Goal: Communication & Community: Share content

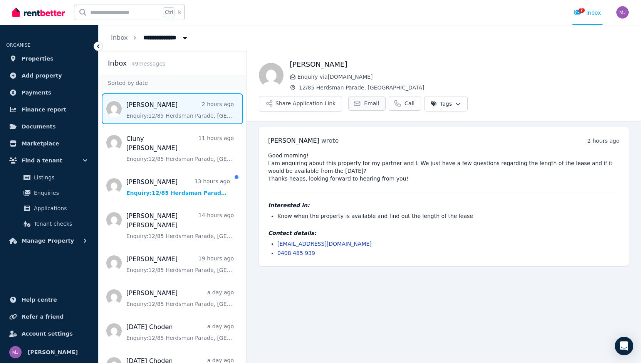
click at [360, 101] on icon at bounding box center [358, 103] width 6 height 5
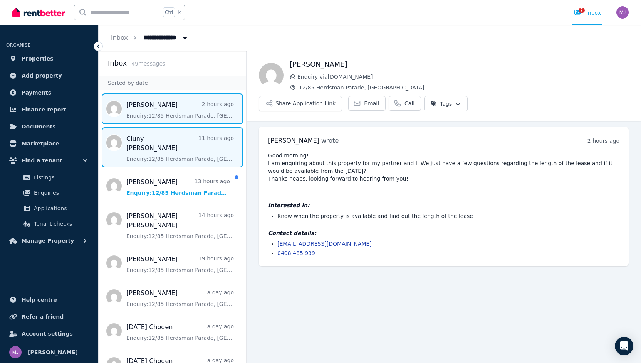
click at [178, 143] on span "Message list" at bounding box center [173, 147] width 148 height 40
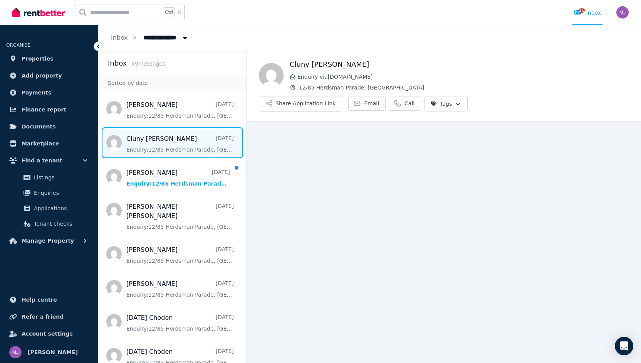
click at [172, 146] on span "Message list" at bounding box center [173, 142] width 148 height 31
click at [342, 96] on button "Share Application Link" at bounding box center [300, 103] width 83 height 15
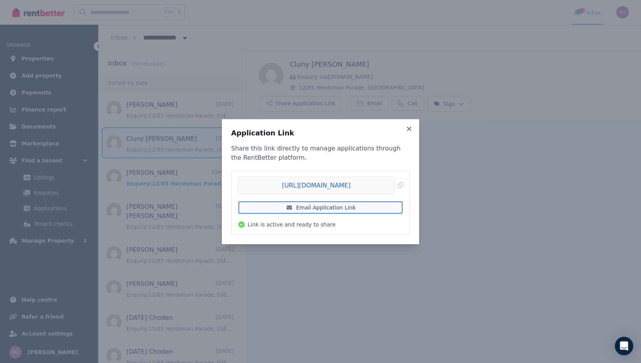
click at [314, 205] on link "Email Application Link" at bounding box center [321, 207] width 166 height 14
click at [412, 127] on icon at bounding box center [410, 128] width 8 height 7
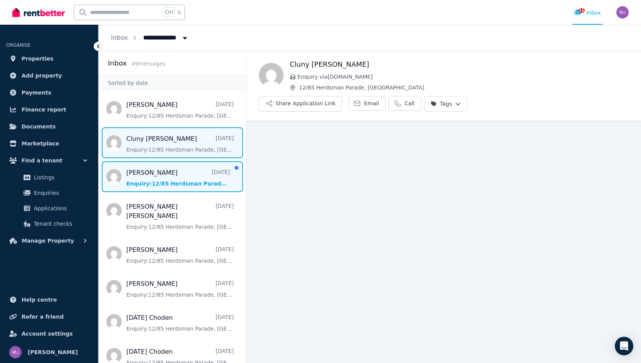
click at [167, 185] on span "Message list" at bounding box center [173, 176] width 148 height 31
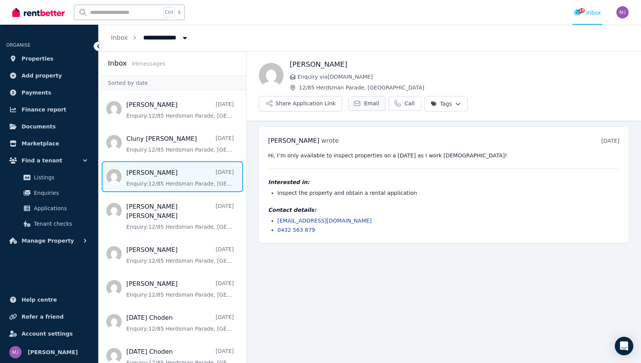
click at [379, 99] on span "Email" at bounding box center [371, 103] width 15 height 8
